Goal: Answer question/provide support: Share knowledge or assist other users

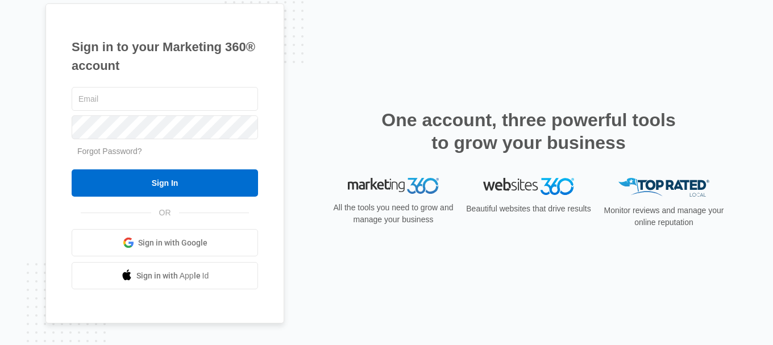
click at [689, 65] on div "Sign in to your Marketing 360® account Forgot Password? Sign In OR" at bounding box center [386, 172] width 682 height 339
click at [162, 104] on input "text" at bounding box center [165, 99] width 186 height 24
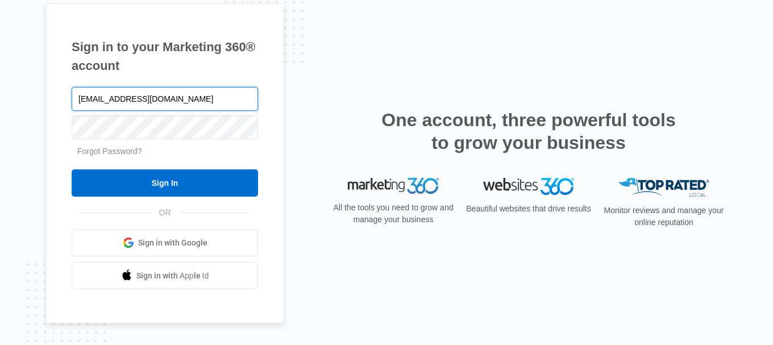
type input "[EMAIL_ADDRESS][DOMAIN_NAME]"
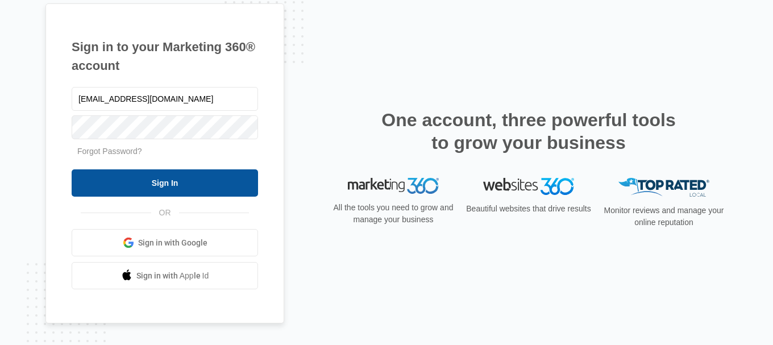
click at [127, 186] on input "Sign In" at bounding box center [165, 182] width 186 height 27
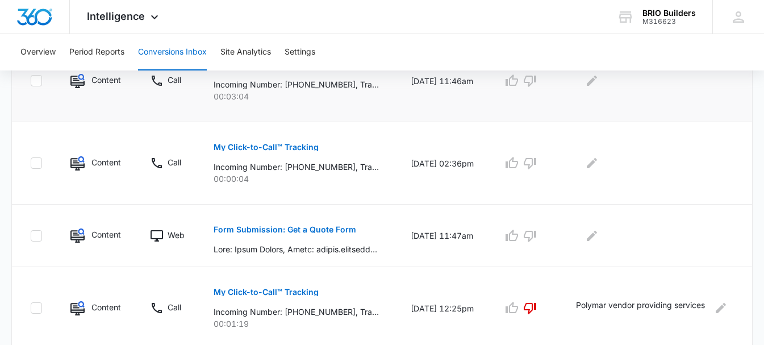
scroll to position [738, 0]
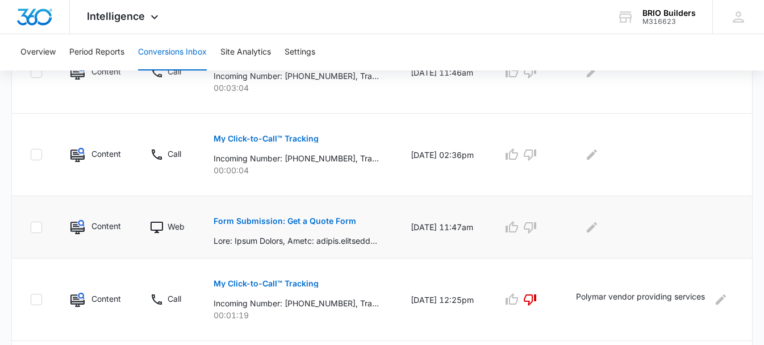
click at [339, 216] on button "Form Submission: Get a Quote Form" at bounding box center [285, 220] width 143 height 27
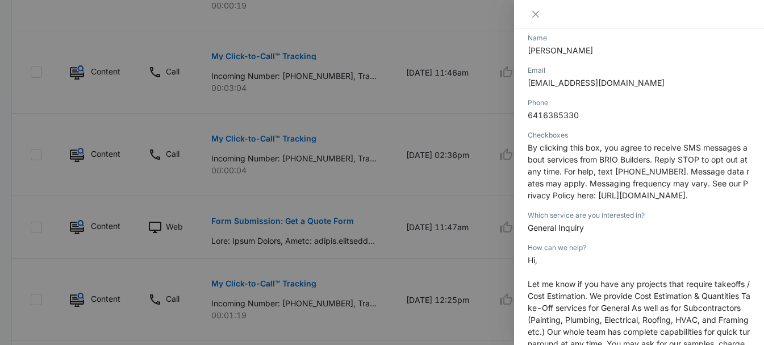
scroll to position [0, 0]
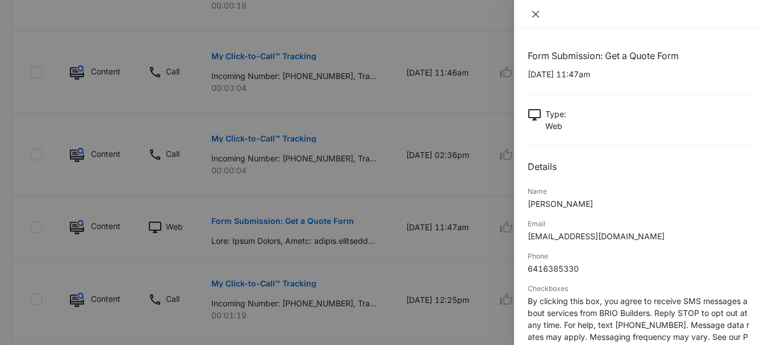
click at [536, 13] on icon "close" at bounding box center [535, 14] width 9 height 9
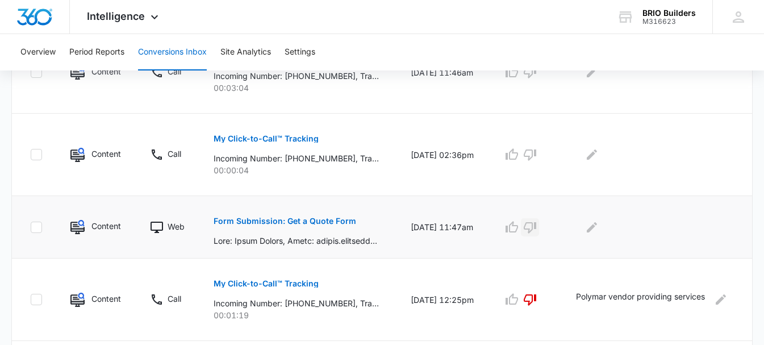
click at [533, 229] on icon "button" at bounding box center [530, 227] width 14 height 14
click at [598, 231] on icon "Edit Comments" at bounding box center [592, 227] width 14 height 14
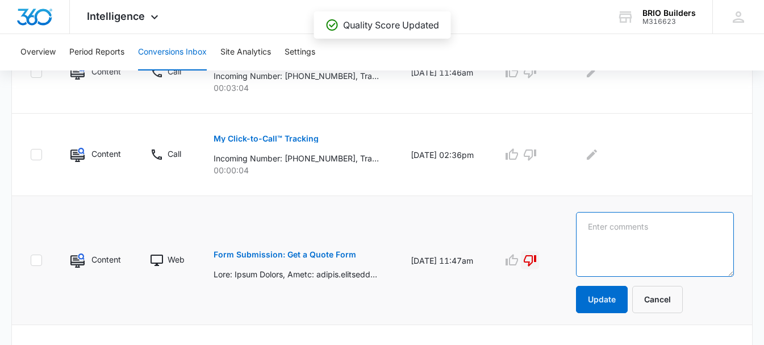
click at [602, 217] on textarea at bounding box center [655, 244] width 158 height 65
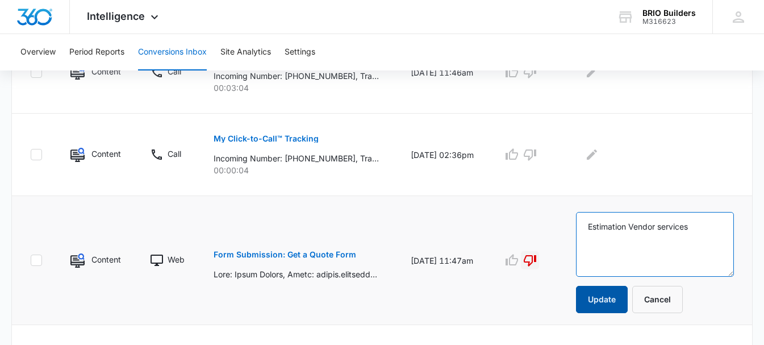
type textarea "Estimation Vendor services"
click at [595, 299] on button "Update" at bounding box center [602, 299] width 52 height 27
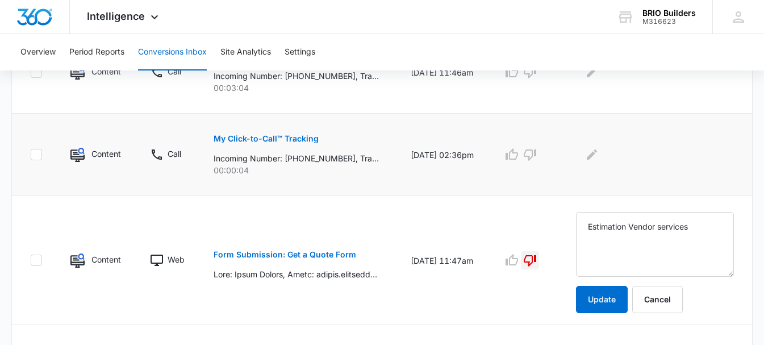
click at [232, 143] on button "My Click-to-Call™ Tracking" at bounding box center [266, 138] width 105 height 27
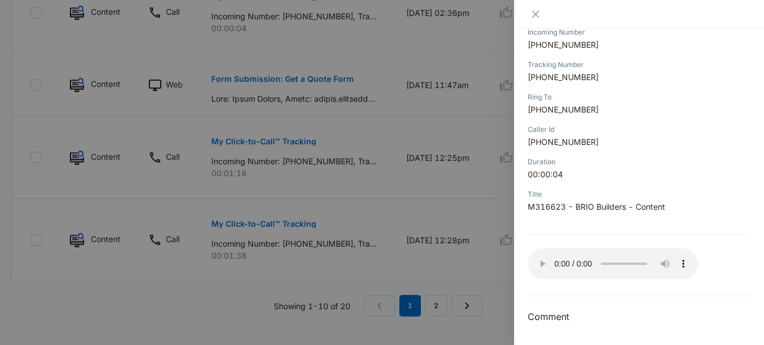
scroll to position [895, 0]
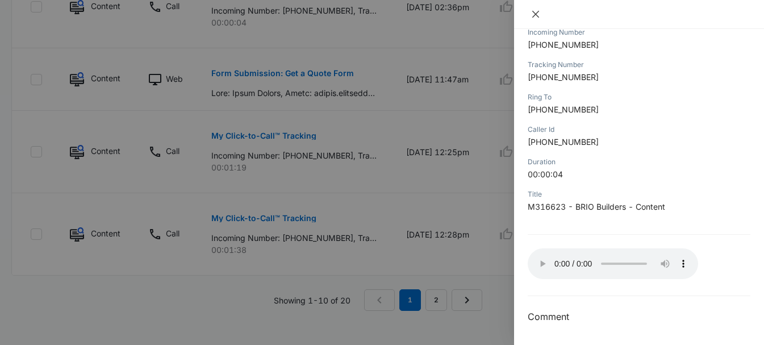
click at [528, 17] on button "Close" at bounding box center [536, 14] width 16 height 10
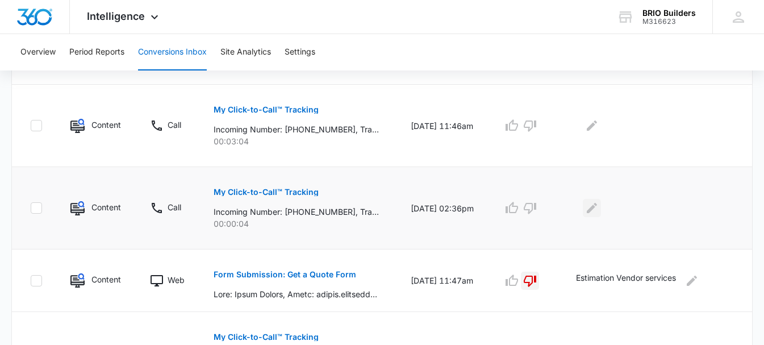
scroll to position [682, 0]
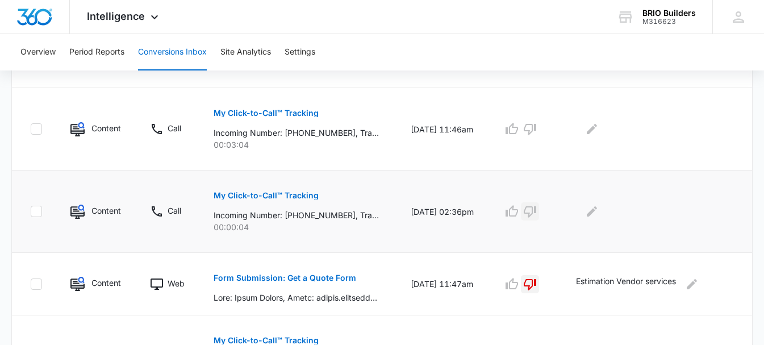
click at [537, 216] on icon "button" at bounding box center [530, 211] width 14 height 14
click at [594, 212] on icon "Edit Comments" at bounding box center [592, 211] width 14 height 14
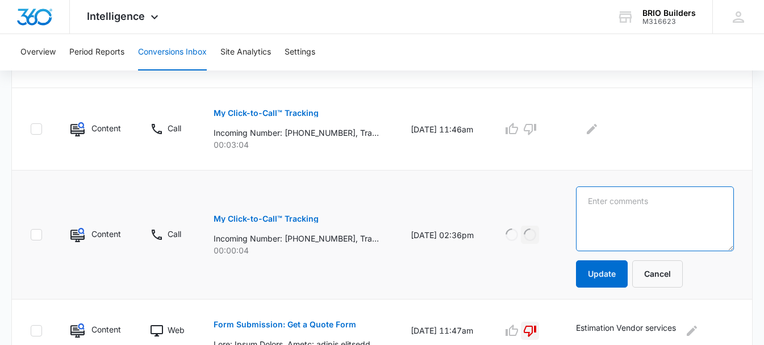
drag, startPoint x: 604, startPoint y: 206, endPoint x: 606, endPoint y: 200, distance: 6.6
click at [606, 200] on textarea at bounding box center [655, 218] width 158 height 65
type textarea "N"
type textarea "Hung up"
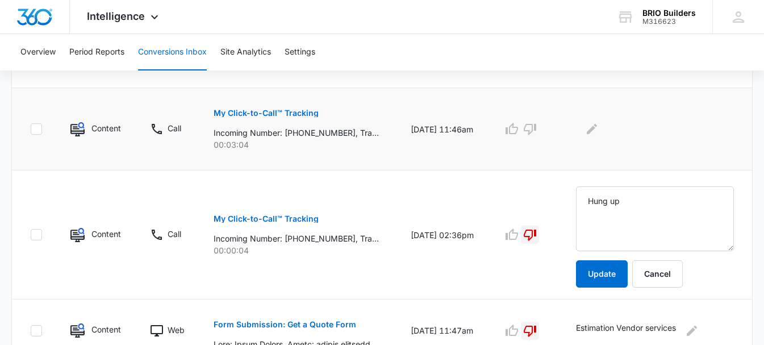
click at [248, 122] on button "My Click-to-Call™ Tracking" at bounding box center [266, 112] width 105 height 27
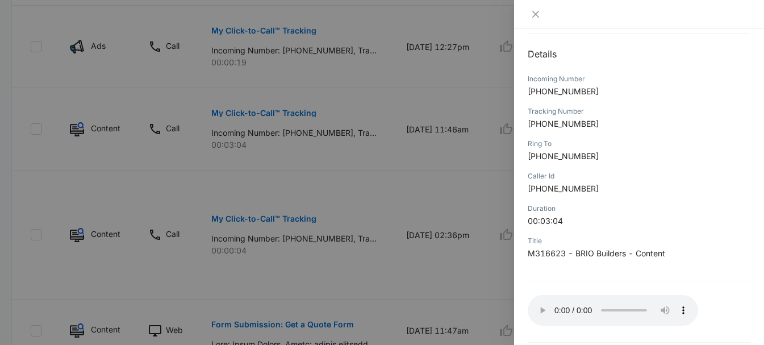
scroll to position [114, 0]
click at [532, 19] on div at bounding box center [639, 14] width 250 height 29
click at [533, 16] on icon "close" at bounding box center [535, 14] width 7 height 7
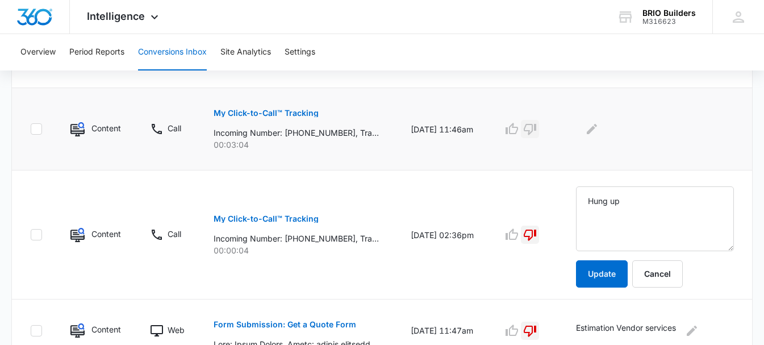
click at [536, 131] on icon "button" at bounding box center [530, 129] width 12 height 11
click at [595, 131] on icon "Edit Comments" at bounding box center [592, 129] width 10 height 10
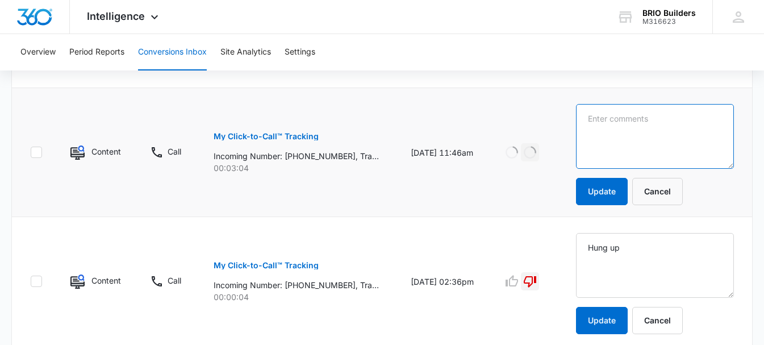
click at [603, 126] on textarea at bounding box center [655, 136] width 158 height 65
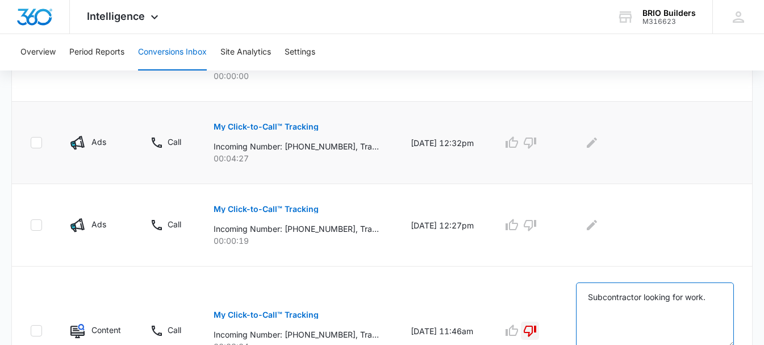
scroll to position [454, 0]
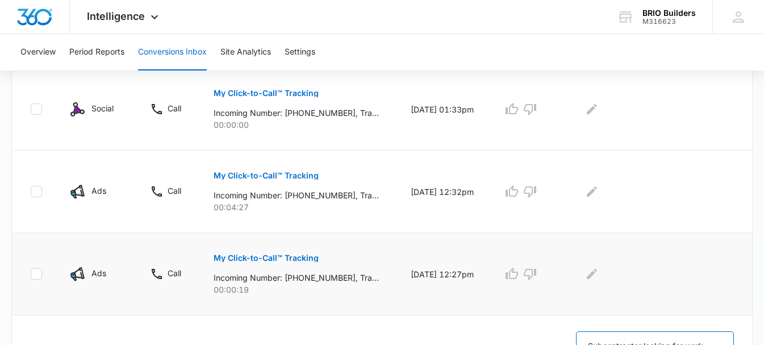
type textarea "Subcontractor looking for work."
click at [257, 262] on button "My Click-to-Call™ Tracking" at bounding box center [266, 257] width 105 height 27
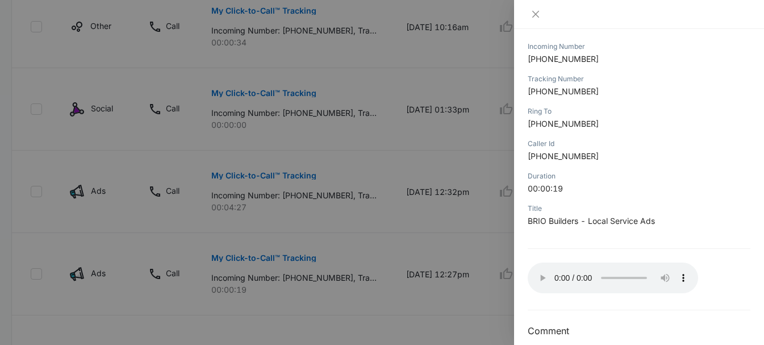
scroll to position [159, 0]
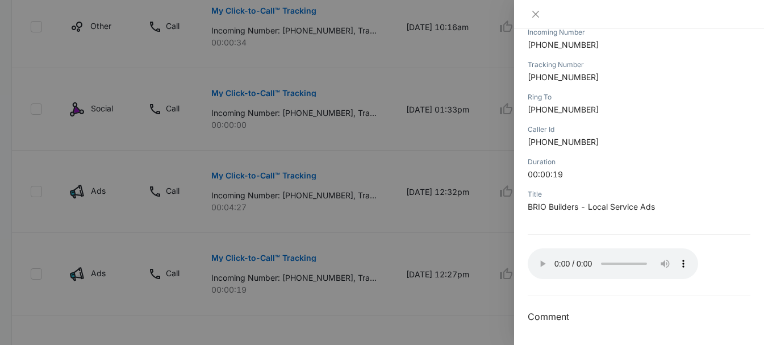
click at [480, 143] on div at bounding box center [382, 172] width 764 height 345
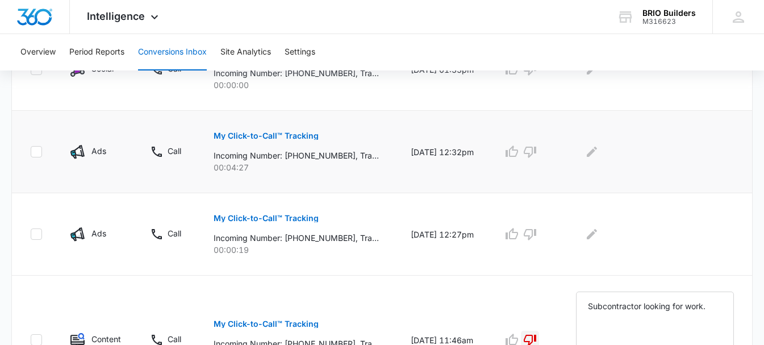
scroll to position [511, 0]
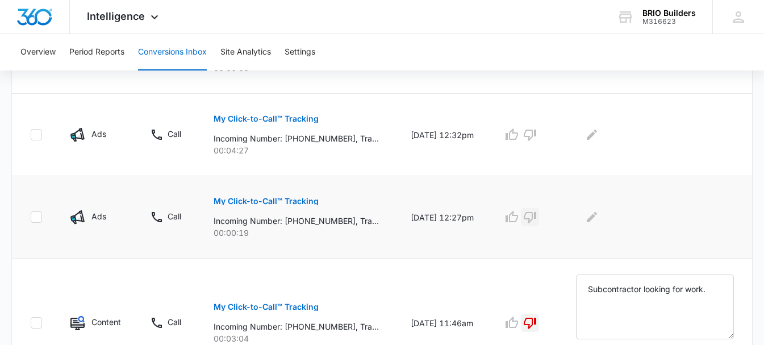
drag, startPoint x: 537, startPoint y: 219, endPoint x: 552, endPoint y: 217, distance: 14.3
click at [537, 218] on icon "button" at bounding box center [530, 217] width 14 height 14
click at [599, 220] on icon "Edit Comments" at bounding box center [592, 217] width 14 height 14
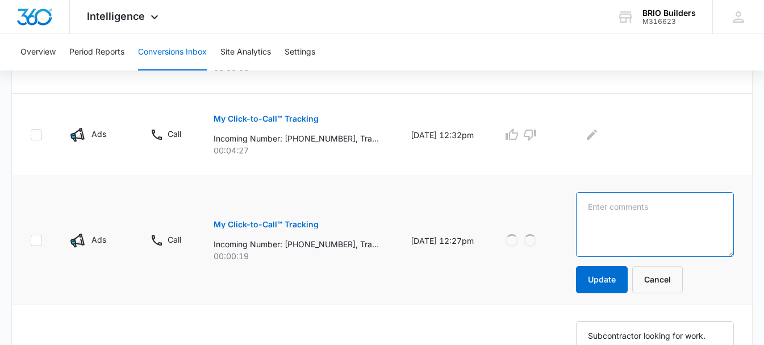
click at [600, 219] on textarea at bounding box center [655, 224] width 158 height 65
type textarea "Hung up"
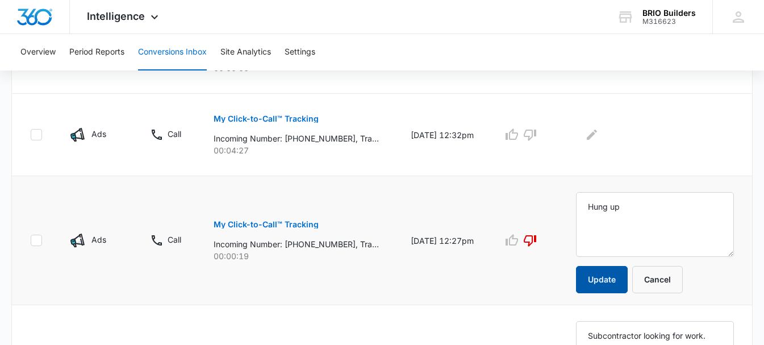
click at [592, 283] on button "Update" at bounding box center [602, 279] width 52 height 27
click at [300, 122] on p "My Click-to-Call™ Tracking" at bounding box center [266, 119] width 105 height 8
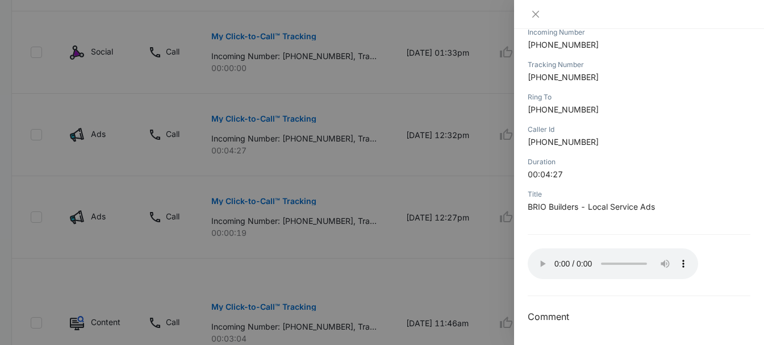
scroll to position [568, 0]
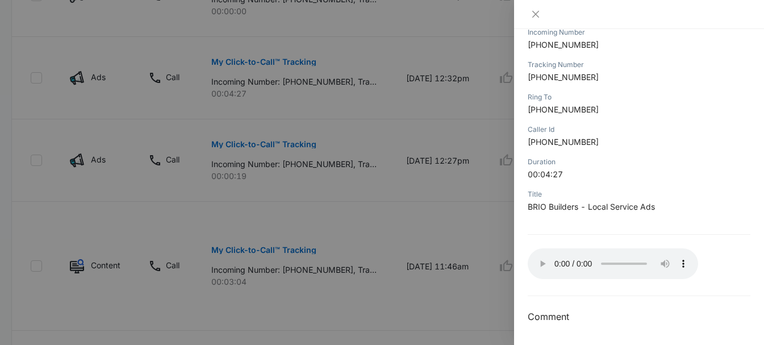
click at [482, 126] on div at bounding box center [382, 172] width 764 height 345
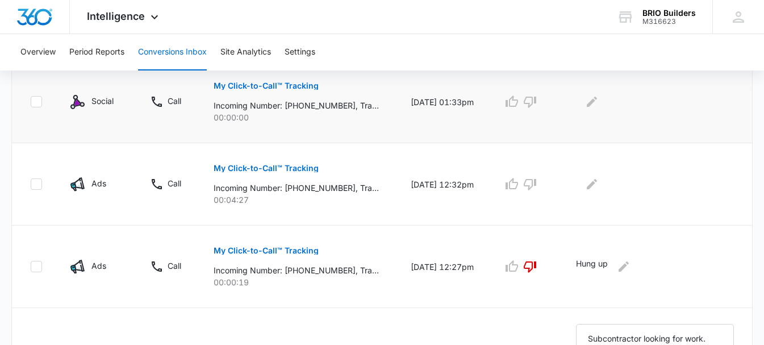
scroll to position [454, 0]
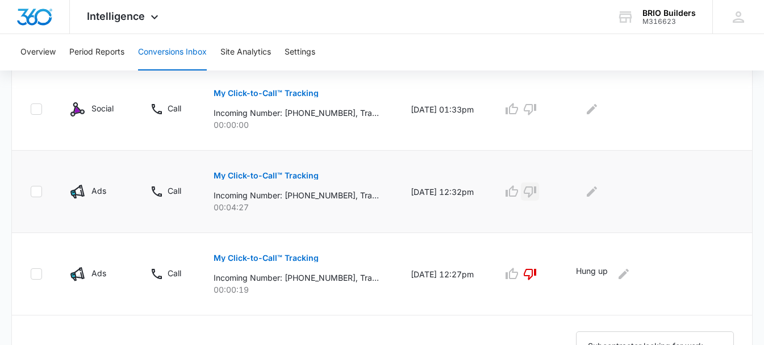
click at [536, 190] on icon "button" at bounding box center [530, 192] width 14 height 14
click at [596, 194] on icon "Edit Comments" at bounding box center [592, 191] width 10 height 10
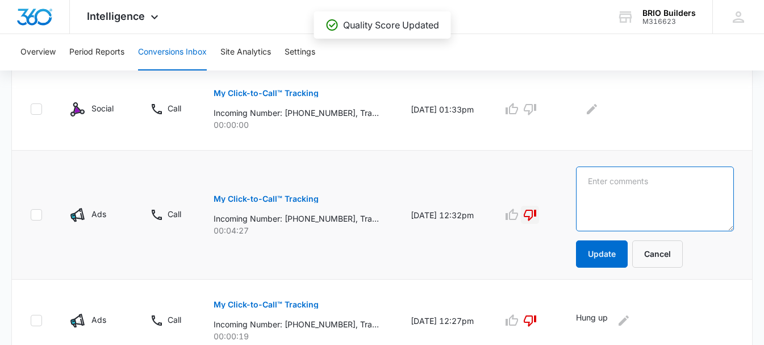
click at [595, 188] on textarea at bounding box center [655, 198] width 158 height 65
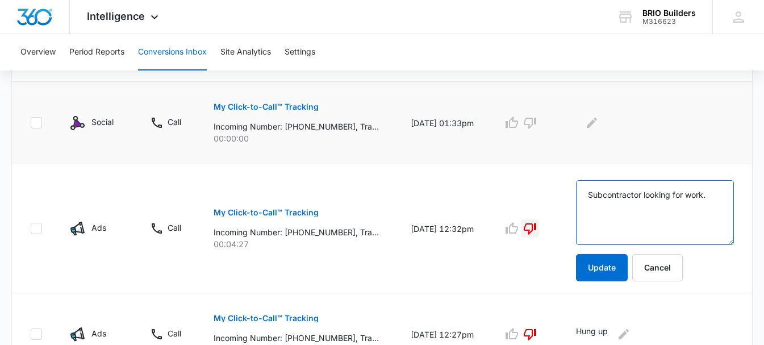
scroll to position [398, 0]
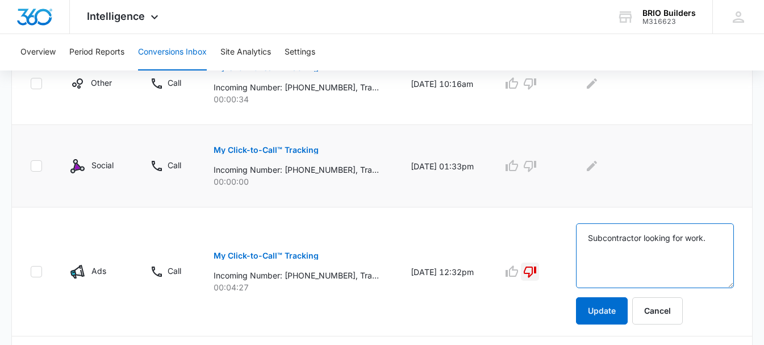
type textarea "Subcontractor looking for work."
click at [439, 144] on td "[DATE] 01:33pm" at bounding box center [443, 166] width 92 height 82
click at [301, 158] on button "My Click-to-Call™ Tracking" at bounding box center [266, 149] width 105 height 27
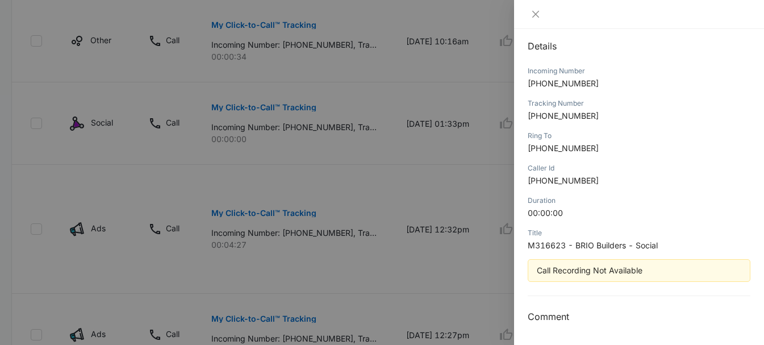
scroll to position [568, 0]
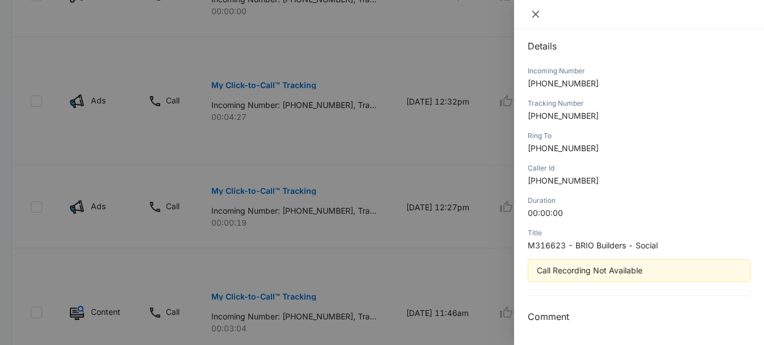
click at [535, 15] on icon "close" at bounding box center [535, 14] width 7 height 7
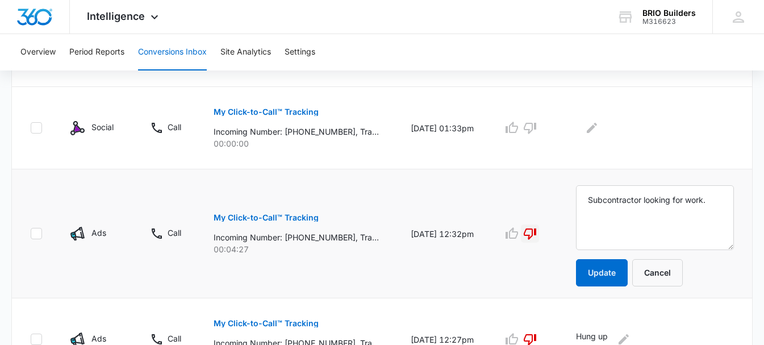
scroll to position [398, 0]
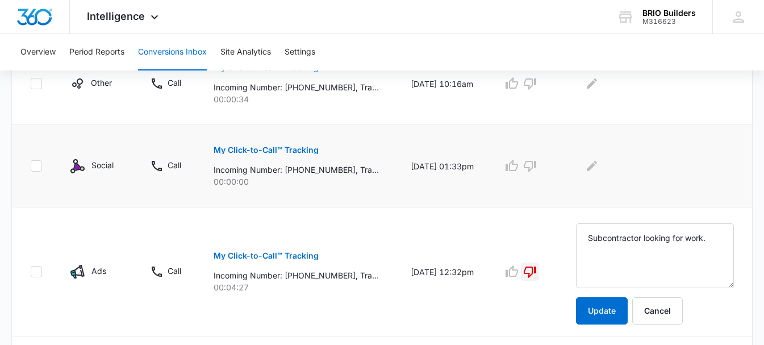
click at [266, 153] on p "My Click-to-Call™ Tracking" at bounding box center [266, 150] width 105 height 8
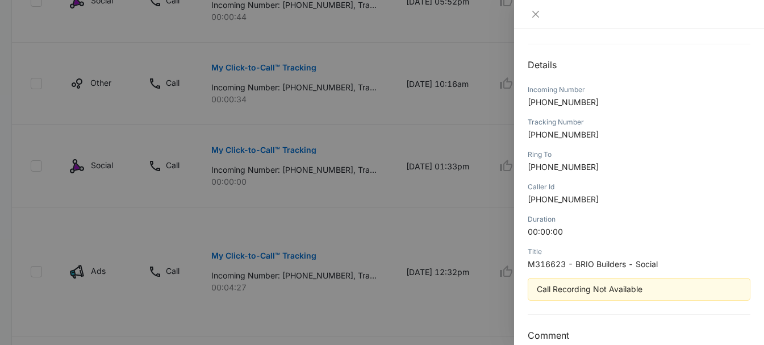
scroll to position [120, 0]
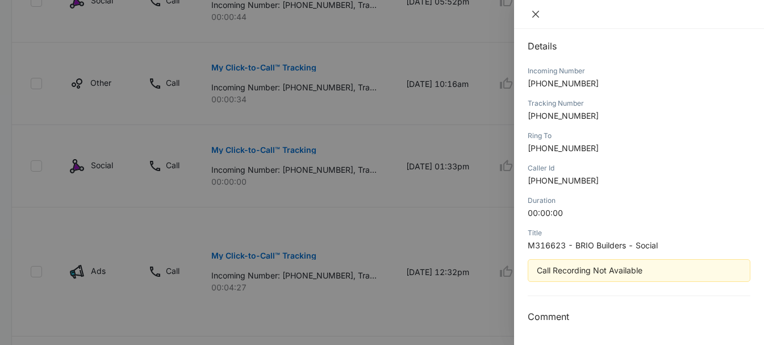
click at [537, 17] on icon "close" at bounding box center [535, 14] width 9 height 9
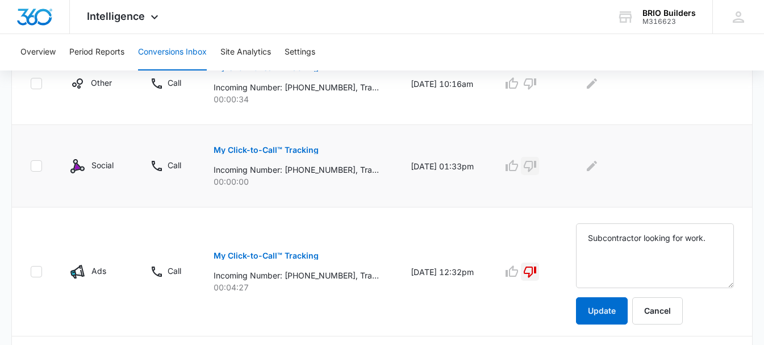
click at [537, 167] on icon "button" at bounding box center [530, 166] width 14 height 14
click at [598, 172] on icon "Edit Comments" at bounding box center [592, 166] width 14 height 14
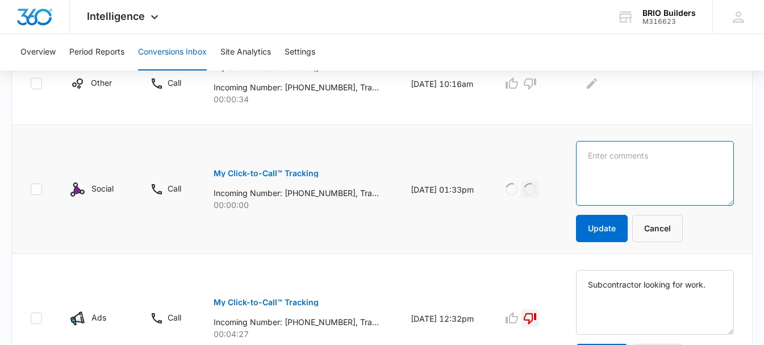
click at [607, 165] on textarea at bounding box center [655, 173] width 158 height 65
type textarea "L"
type textarea "No infor"
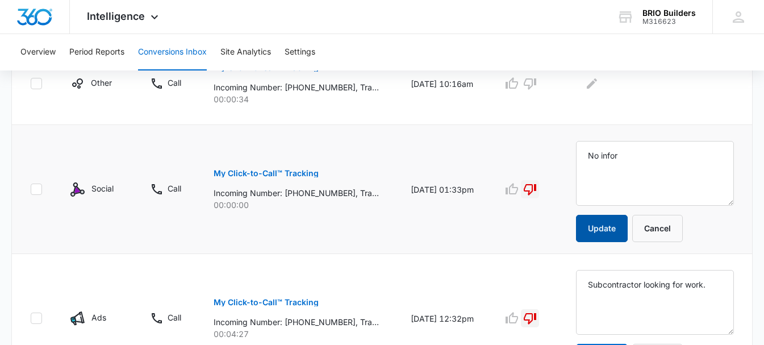
click at [603, 236] on button "Update" at bounding box center [602, 228] width 52 height 27
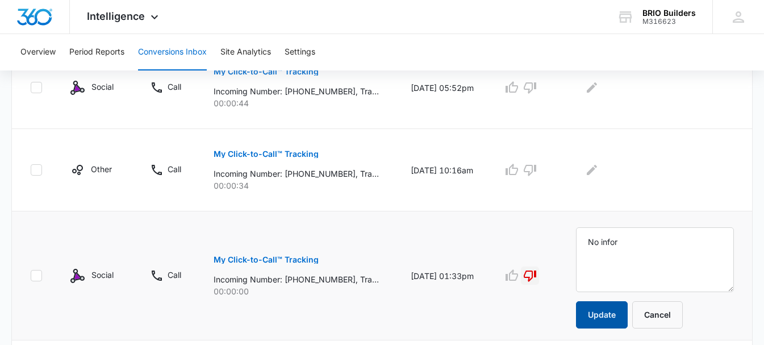
scroll to position [284, 0]
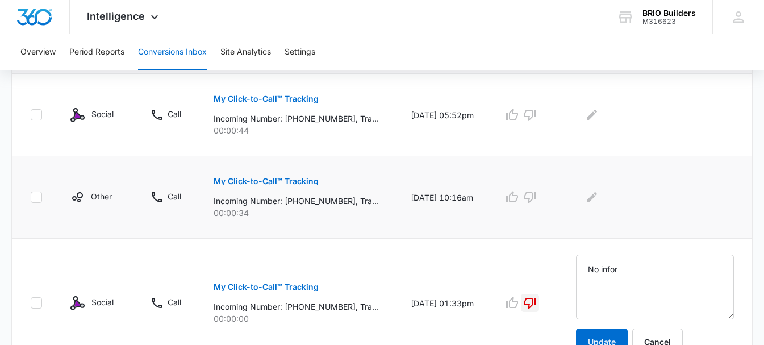
click at [281, 187] on button "My Click-to-Call™ Tracking" at bounding box center [266, 181] width 105 height 27
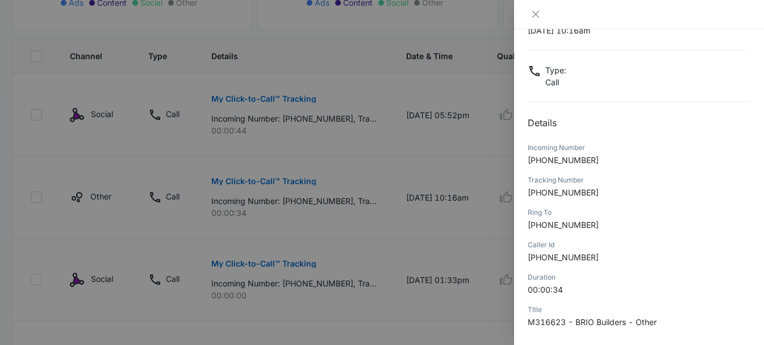
scroll to position [159, 0]
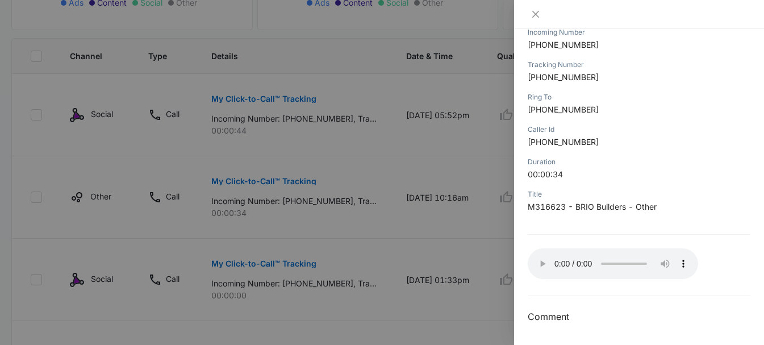
click at [481, 191] on div at bounding box center [382, 172] width 764 height 345
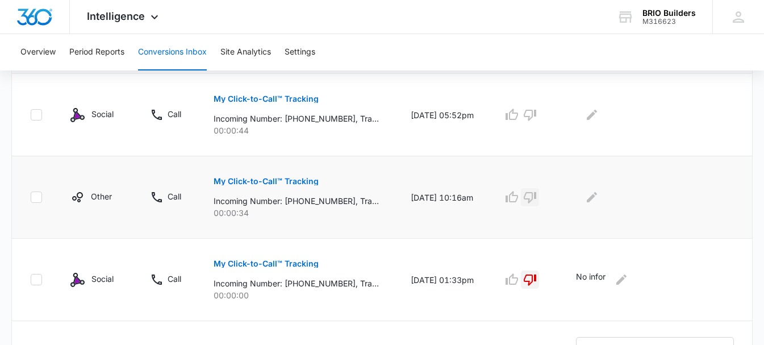
click at [537, 198] on icon "button" at bounding box center [530, 197] width 14 height 14
click at [597, 199] on icon "Edit Comments" at bounding box center [592, 197] width 10 height 10
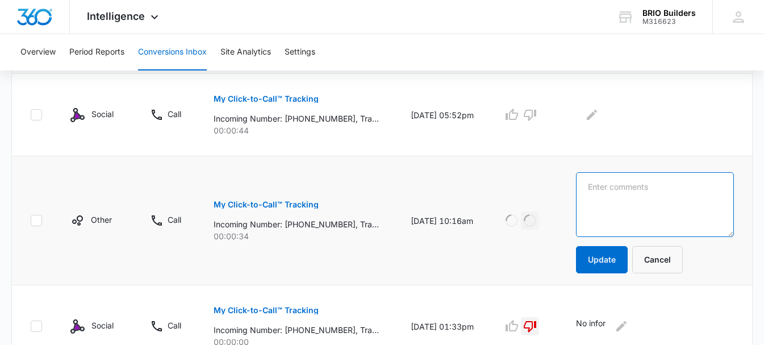
click at [606, 191] on textarea at bounding box center [655, 204] width 158 height 65
type textarea "L"
type textarea "Soliciter"
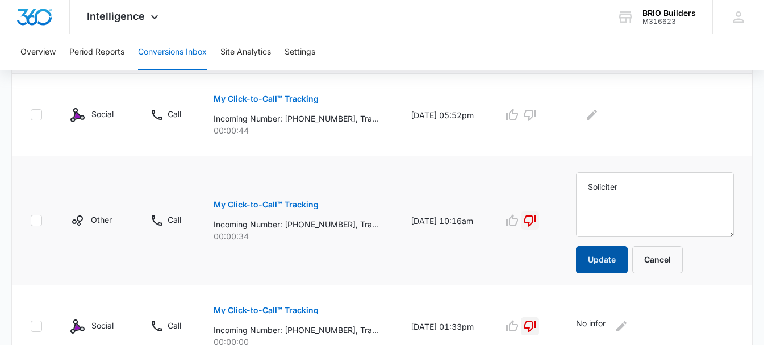
click at [607, 260] on button "Update" at bounding box center [602, 259] width 52 height 27
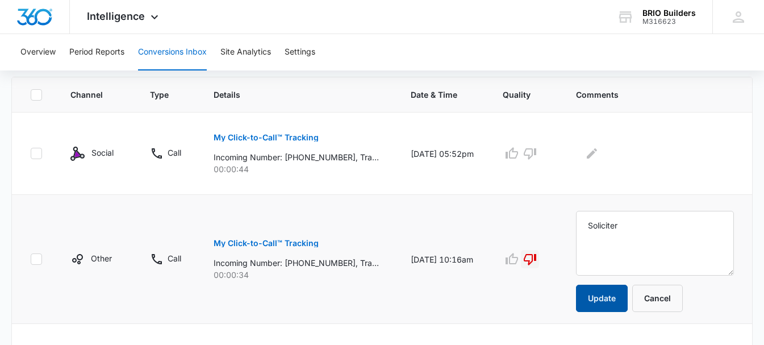
scroll to position [227, 0]
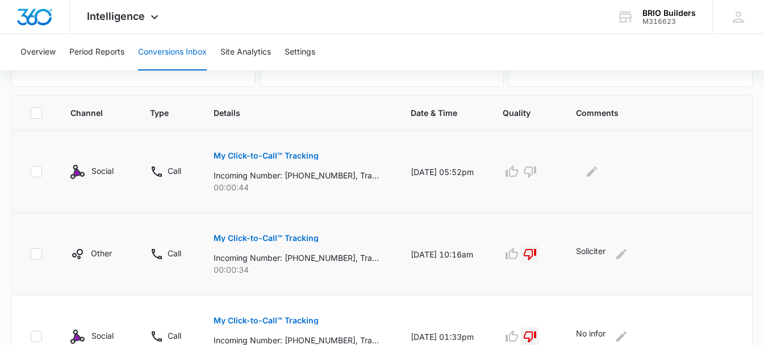
click at [283, 163] on button "My Click-to-Call™ Tracking" at bounding box center [266, 155] width 105 height 27
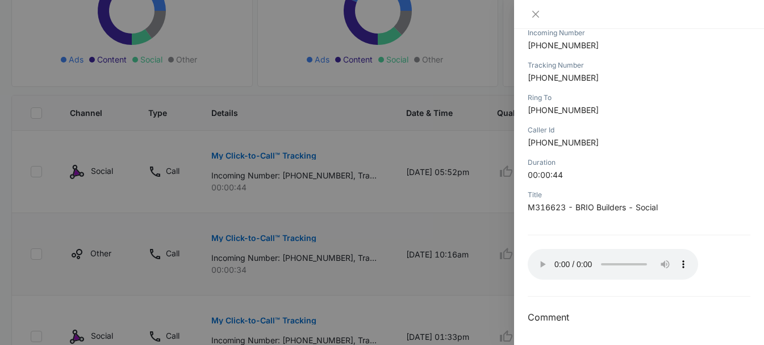
scroll to position [159, 0]
click at [537, 15] on icon "close" at bounding box center [535, 14] width 7 height 7
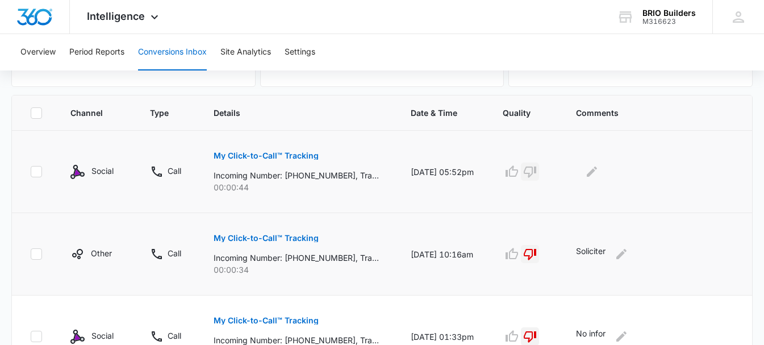
click at [537, 175] on icon "button" at bounding box center [530, 172] width 14 height 14
click at [596, 177] on icon "Edit Comments" at bounding box center [592, 172] width 14 height 14
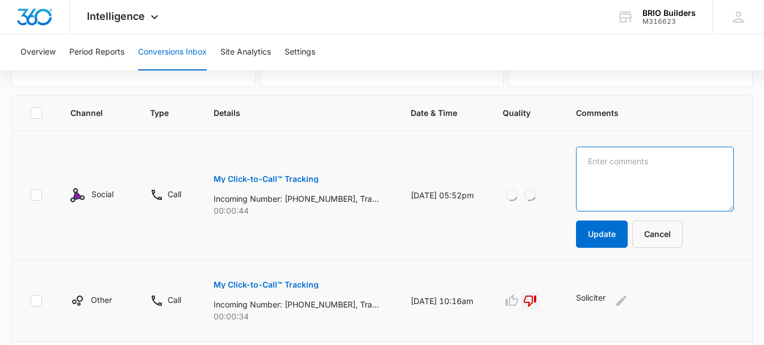
click at [600, 149] on textarea at bounding box center [655, 179] width 158 height 65
click at [625, 183] on textarea "Soliciter or spam" at bounding box center [655, 179] width 158 height 65
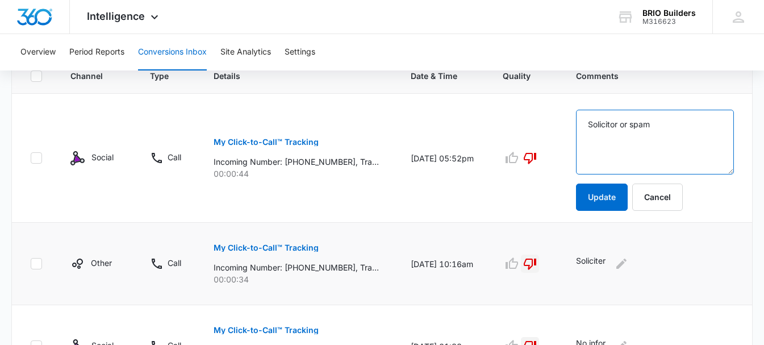
scroll to position [284, 0]
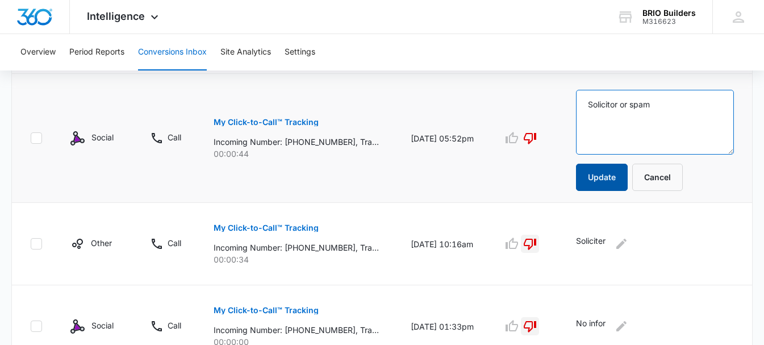
type textarea "Solicitor or spam"
click at [619, 173] on button "Update" at bounding box center [602, 177] width 52 height 27
click at [613, 180] on button "Update" at bounding box center [602, 177] width 52 height 27
